Goal: Task Accomplishment & Management: Complete application form

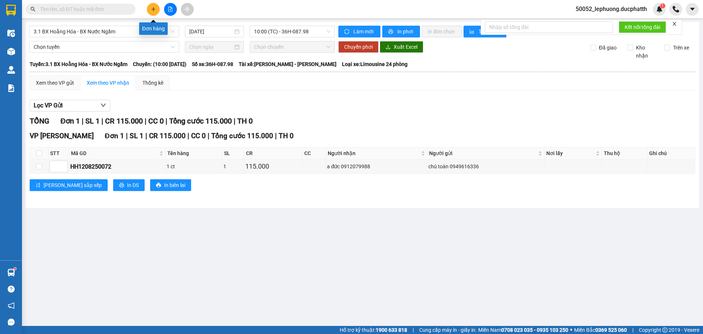
click at [152, 10] on icon "plus" at bounding box center [153, 9] width 5 height 5
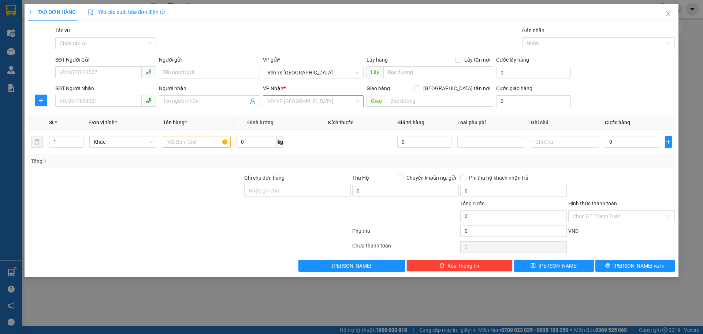
click at [340, 100] on input "search" at bounding box center [310, 101] width 87 height 11
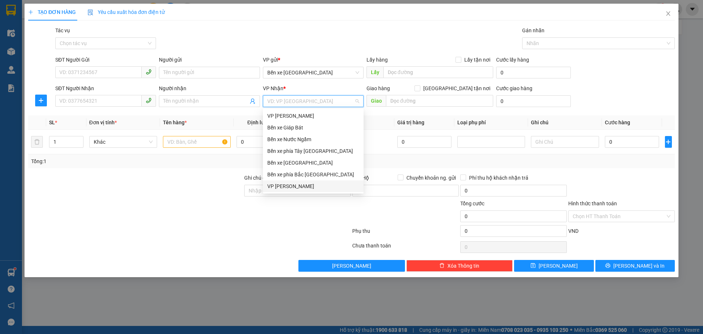
click at [289, 189] on div "VP Ngọc Hồi" at bounding box center [313, 186] width 92 height 8
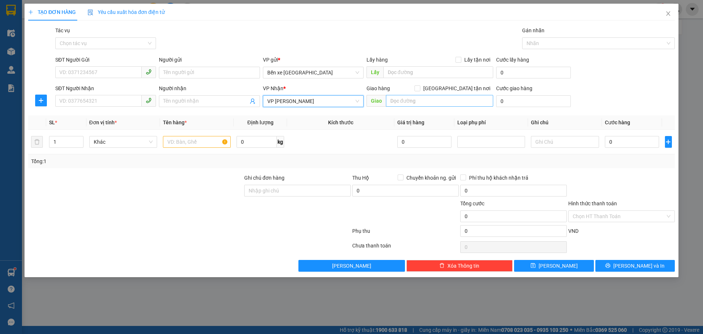
drag, startPoint x: 456, startPoint y: 90, endPoint x: 454, endPoint y: 98, distance: 7.6
click at [420, 91] on span at bounding box center [417, 88] width 6 height 6
click at [420, 90] on input "Giao tận nơi" at bounding box center [416, 87] width 5 height 5
checkbox input "true"
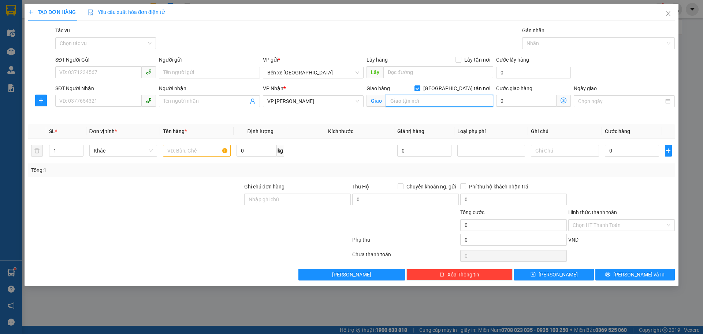
click at [450, 101] on input "text" at bounding box center [439, 101] width 107 height 12
type input "bv nhiệt đới trung ương đông anh"
click at [561, 102] on icon "dollar-circle" at bounding box center [563, 100] width 6 height 6
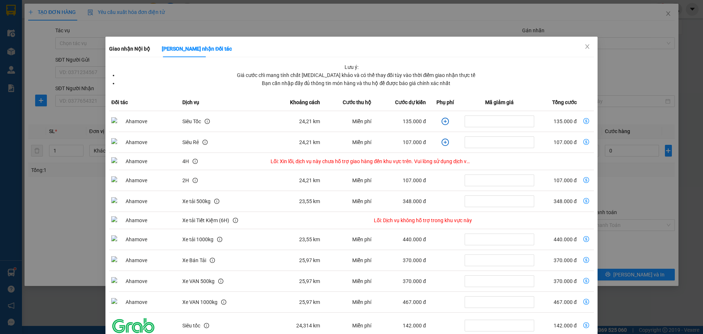
click at [442, 119] on icon "plus-circle" at bounding box center [445, 121] width 7 height 7
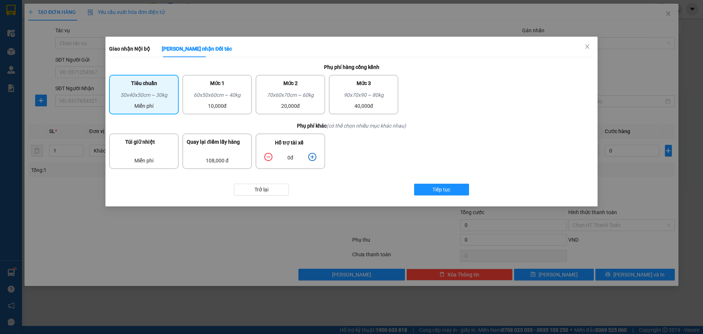
click at [312, 155] on icon "plus-circle" at bounding box center [312, 157] width 8 height 8
click at [428, 191] on button "Tiếp tục" at bounding box center [441, 189] width 55 height 12
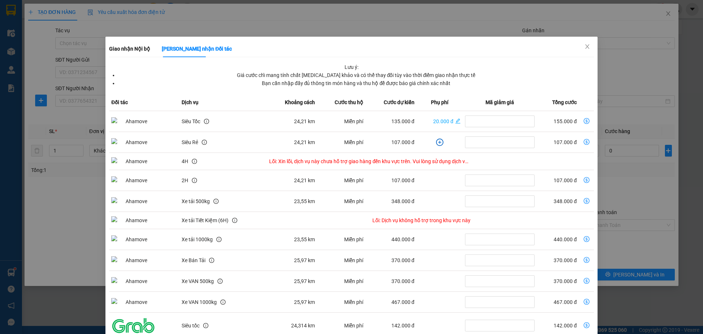
click at [584, 121] on icon "dollar-circle" at bounding box center [587, 121] width 6 height 6
type input "155.000"
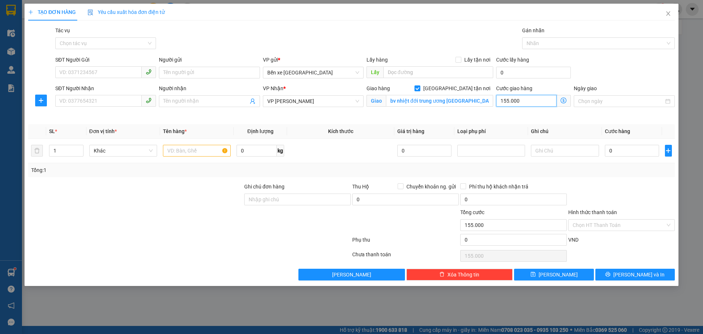
click at [530, 103] on input "155.000" at bounding box center [526, 101] width 60 height 12
type input "1"
type input "15"
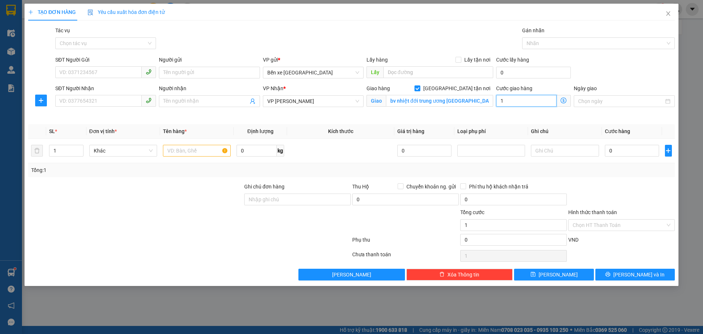
type input "15"
type input "150"
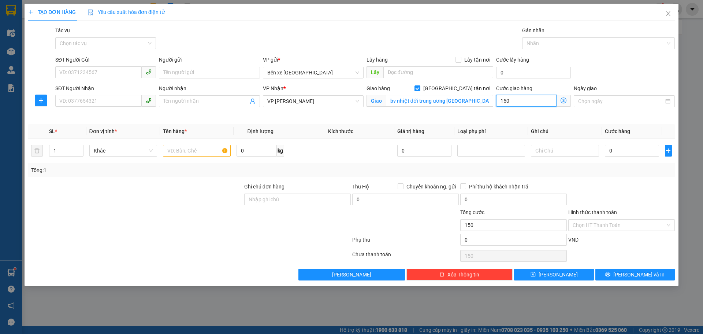
type input "1.500"
click at [671, 12] on span "Close" at bounding box center [668, 14] width 21 height 21
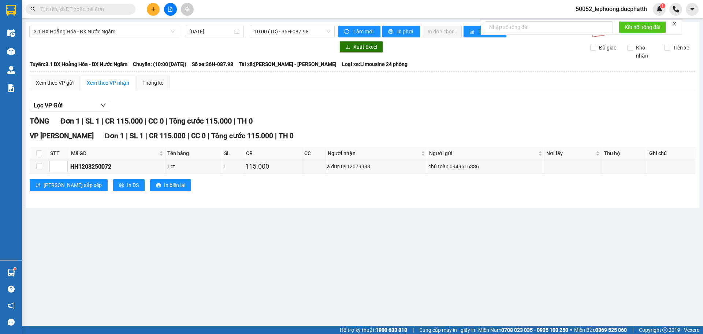
click at [608, 8] on span "50052_lephuong.ducphatth" at bounding box center [611, 8] width 83 height 9
click at [597, 22] on span "Đăng xuất" at bounding box center [614, 23] width 68 height 8
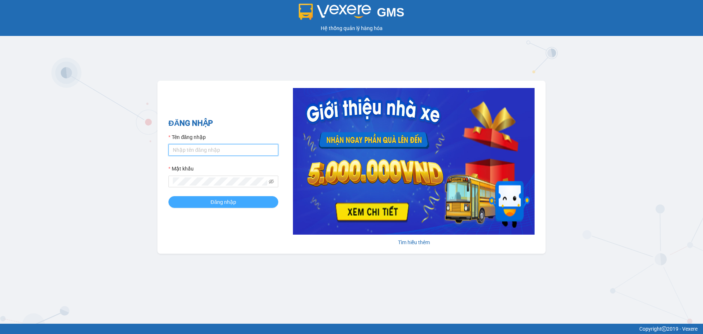
type input "ltmai.ducphatth"
click at [182, 199] on button "Đăng nhập" at bounding box center [223, 202] width 110 height 12
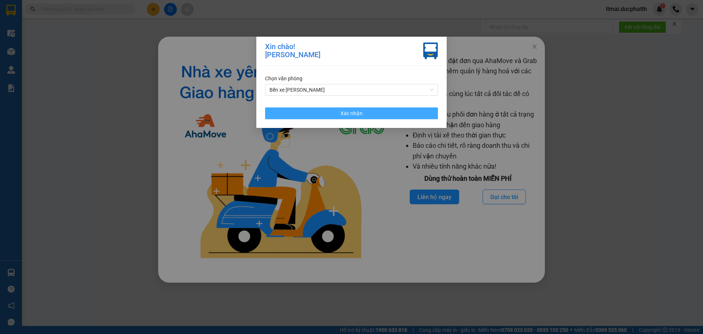
click at [323, 107] on button "Xác nhận" at bounding box center [351, 113] width 173 height 12
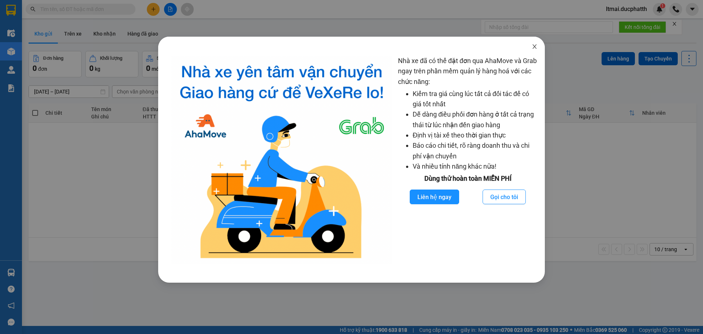
click at [534, 42] on span "Close" at bounding box center [534, 47] width 21 height 21
